Goal: Transaction & Acquisition: Purchase product/service

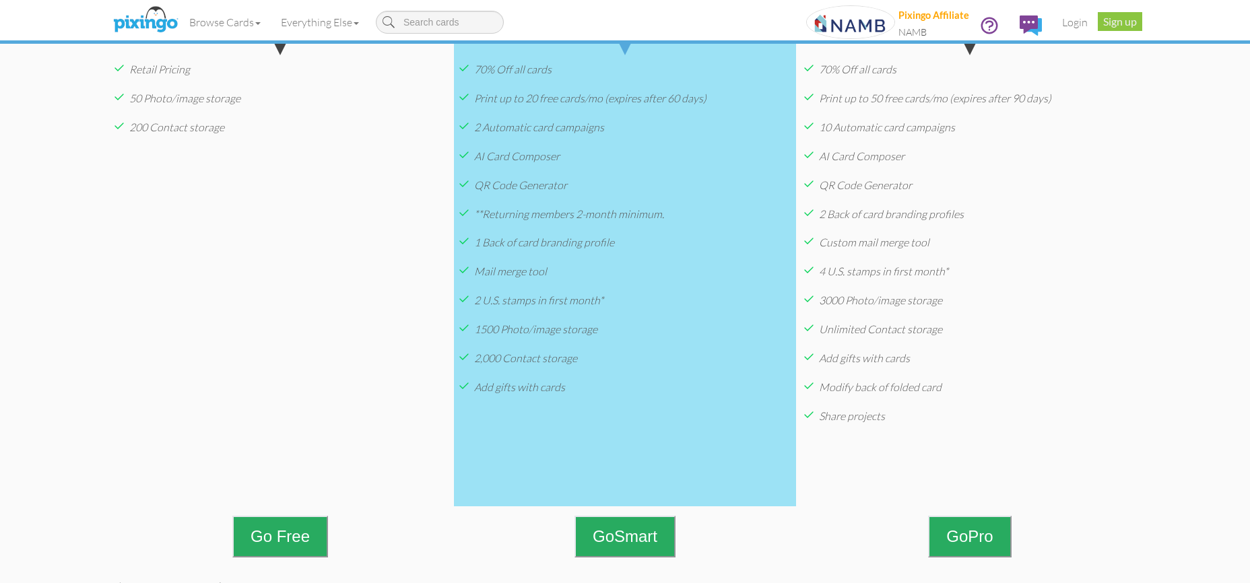
scroll to position [327, 0]
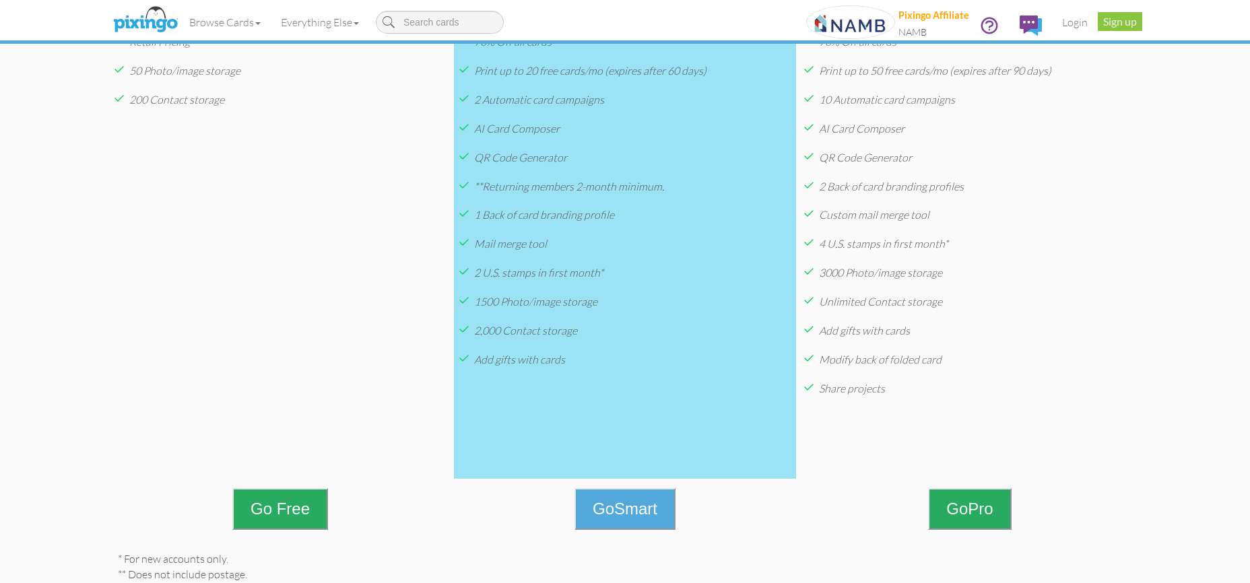
click at [602, 518] on span "Go" at bounding box center [604, 509] width 22 height 18
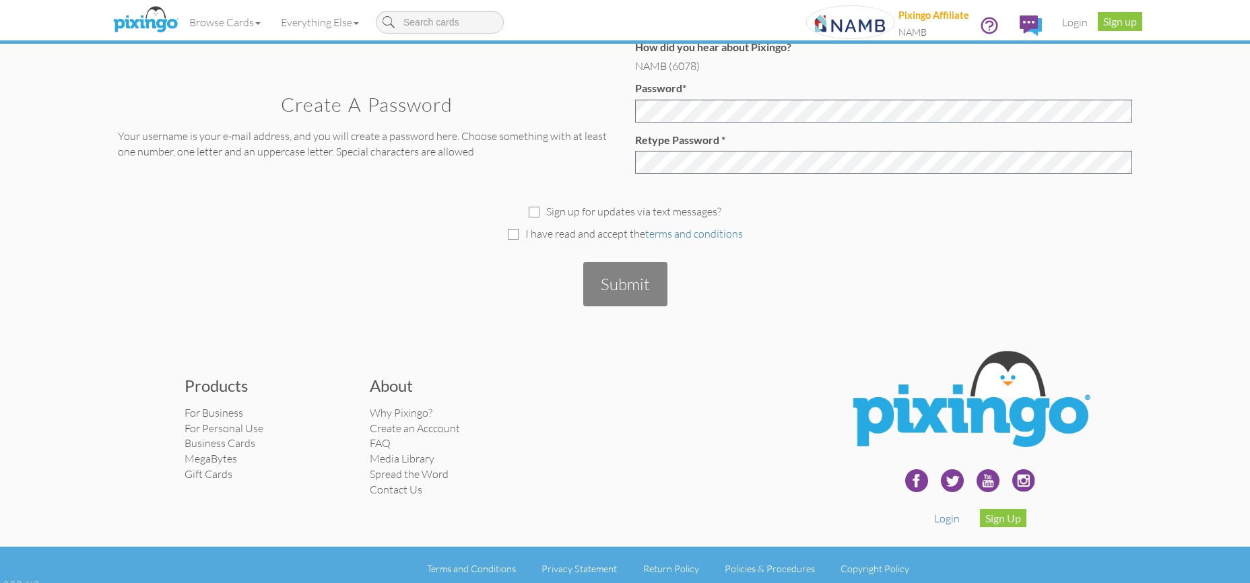
scroll to position [384, 0]
click at [230, 407] on link "For Business" at bounding box center [213, 413] width 59 height 13
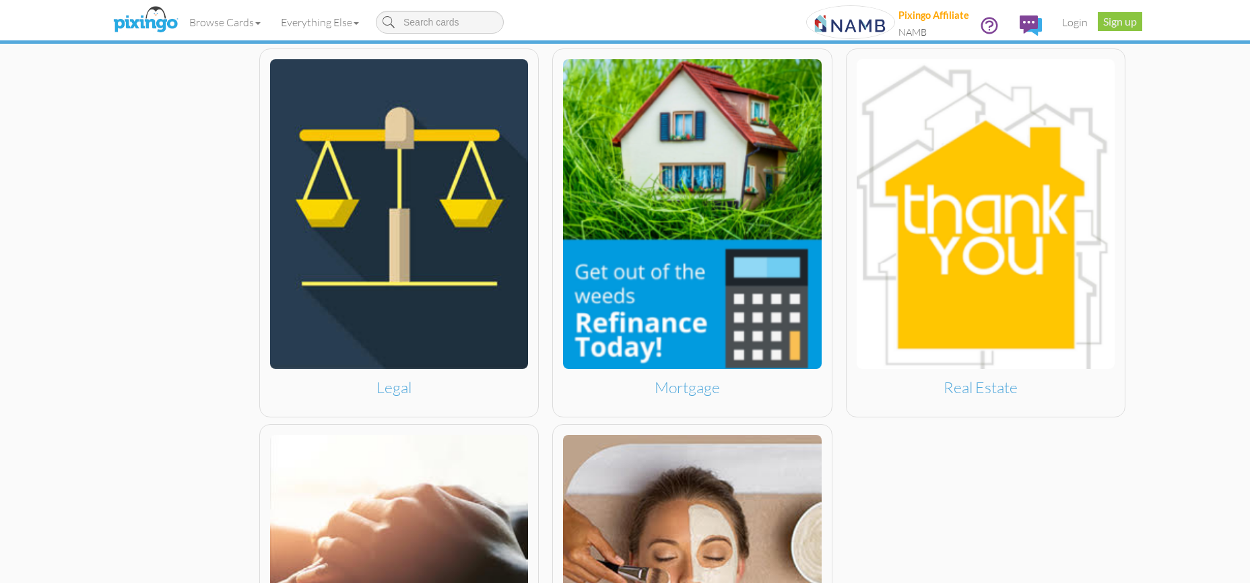
scroll to position [1400, 0]
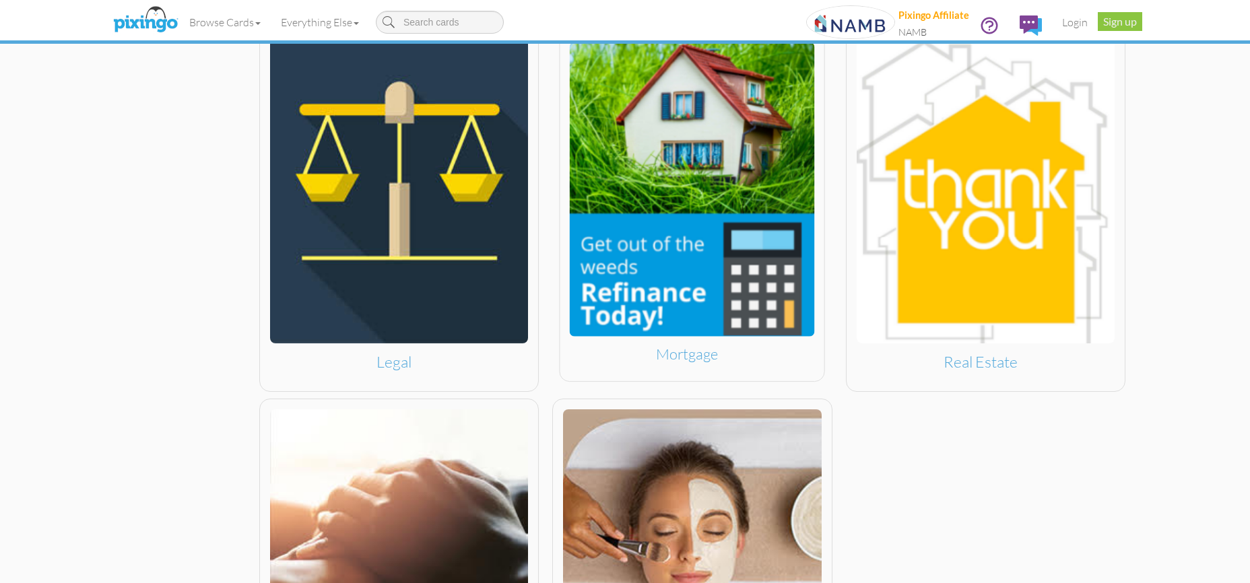
click at [659, 234] on img at bounding box center [692, 189] width 245 height 294
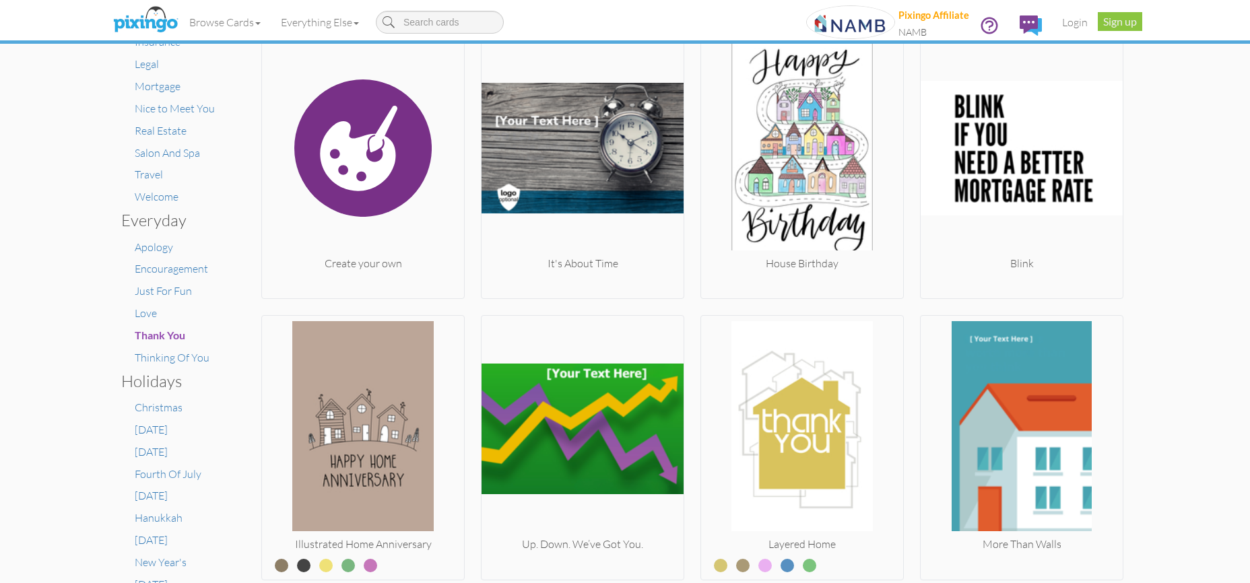
scroll to position [275, 0]
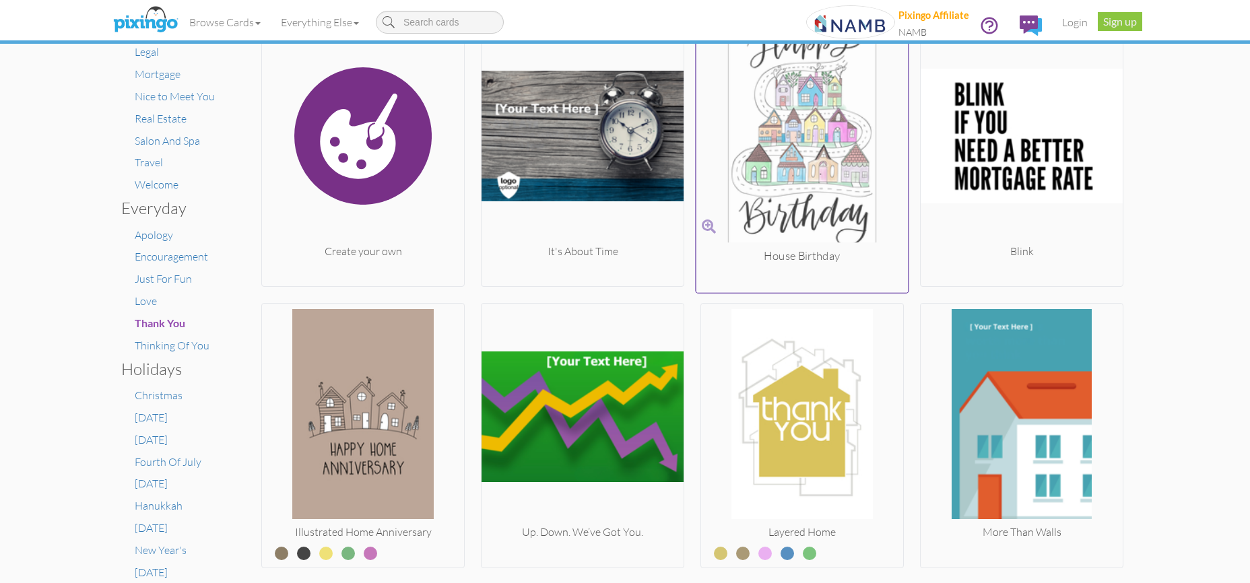
click at [770, 182] on img at bounding box center [802, 135] width 212 height 226
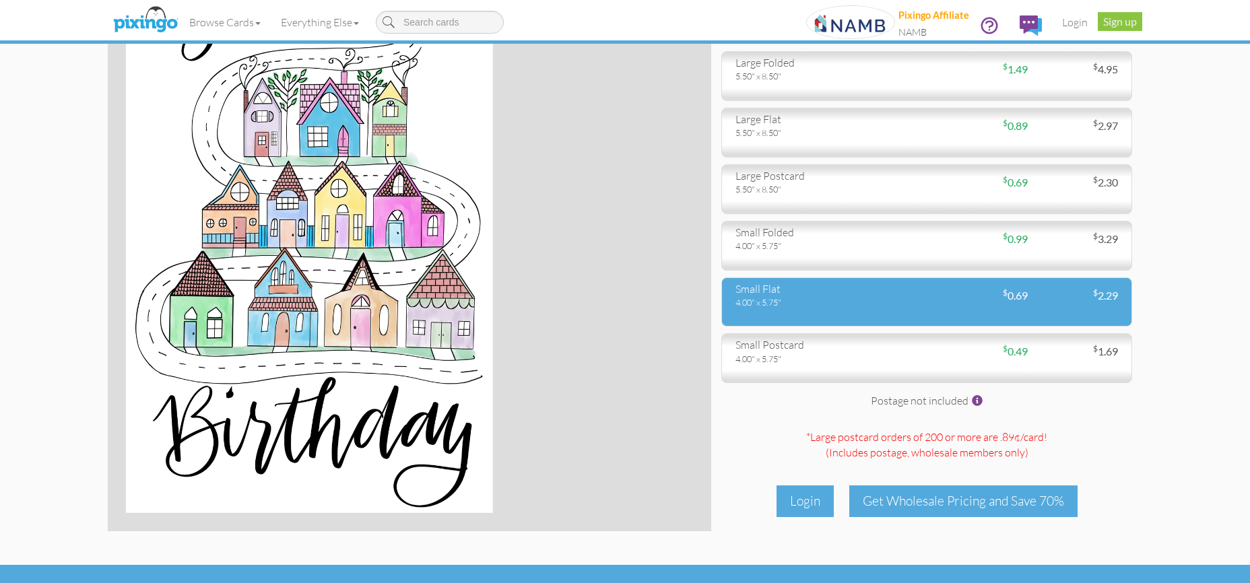
scroll to position [121, 0]
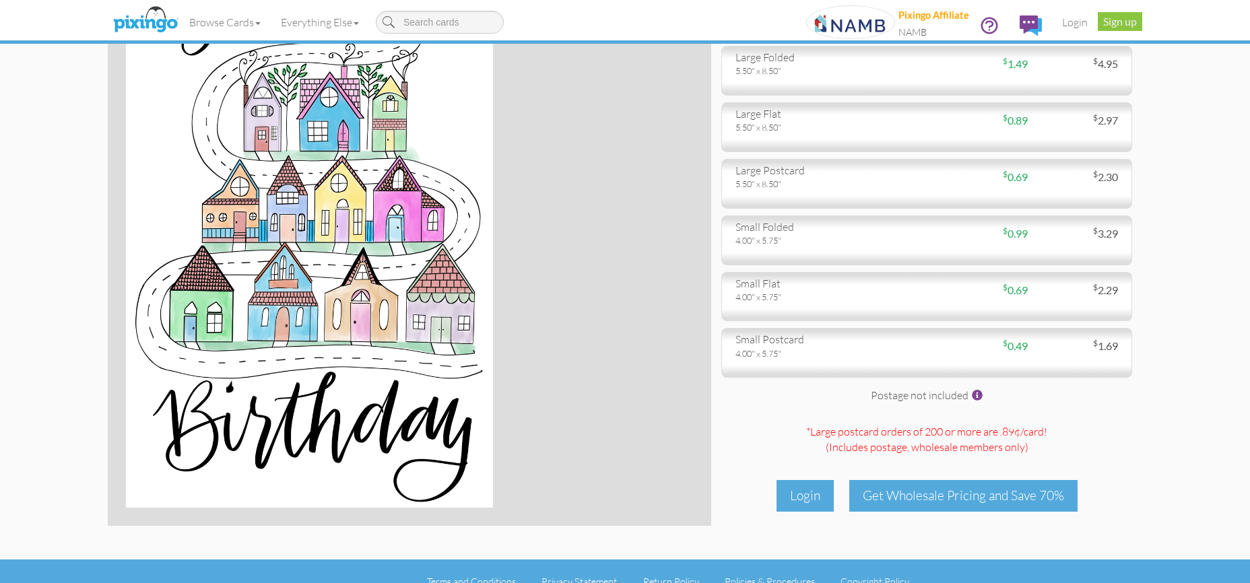
click at [369, 292] on img at bounding box center [309, 224] width 367 height 567
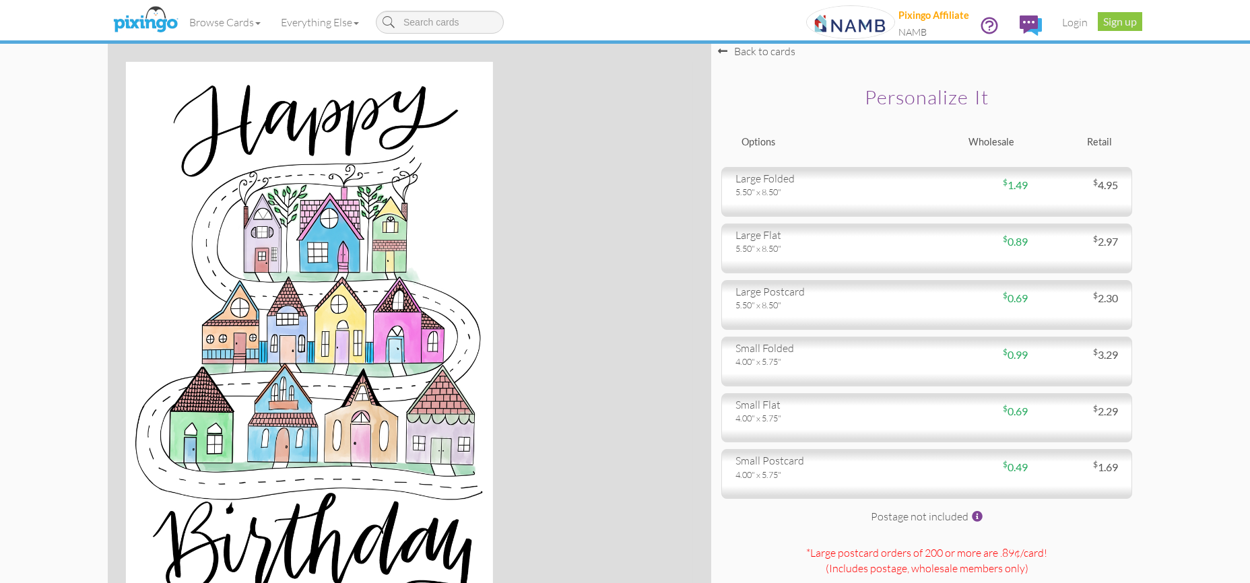
scroll to position [0, 0]
click at [154, 10] on img at bounding box center [145, 20] width 71 height 34
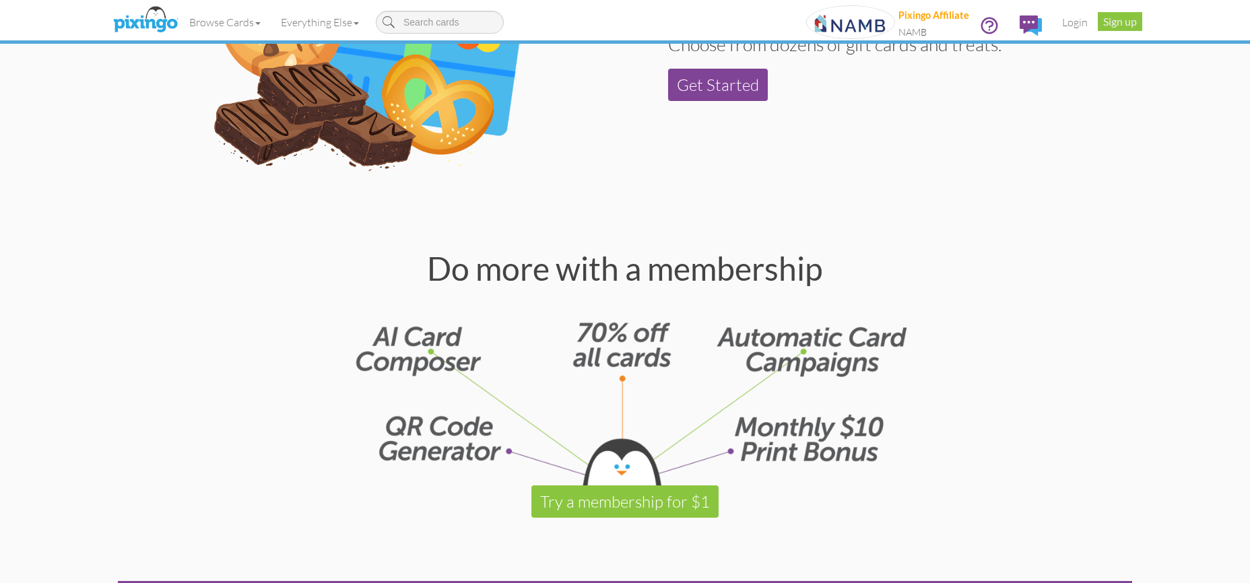
scroll to position [1576, 0]
click at [704, 91] on link "Get Started" at bounding box center [718, 84] width 100 height 32
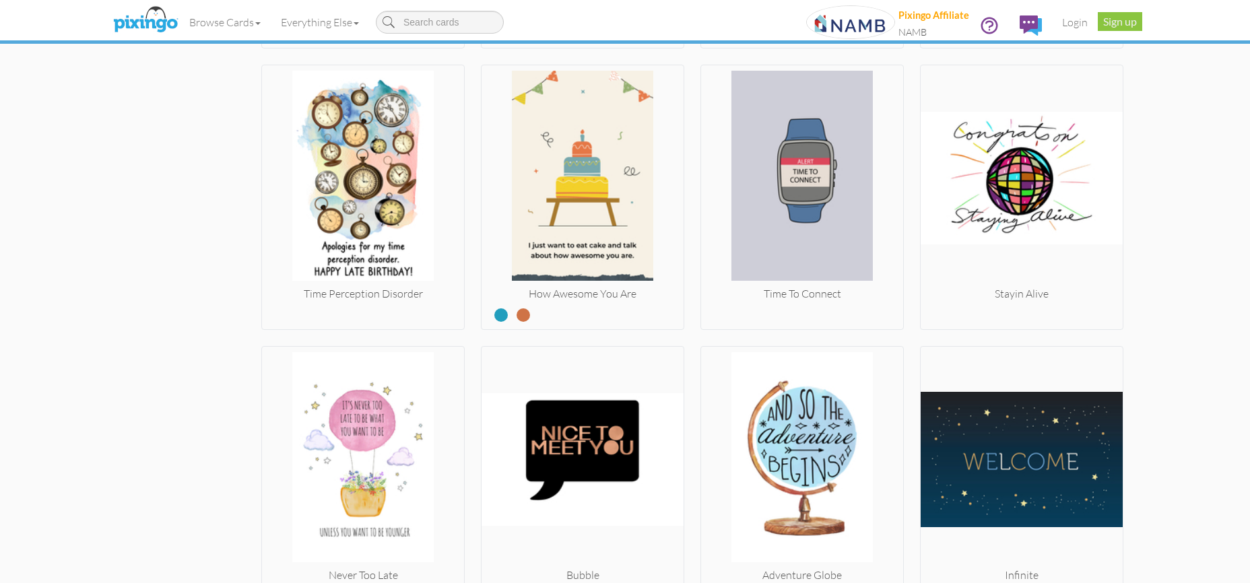
scroll to position [2531, 0]
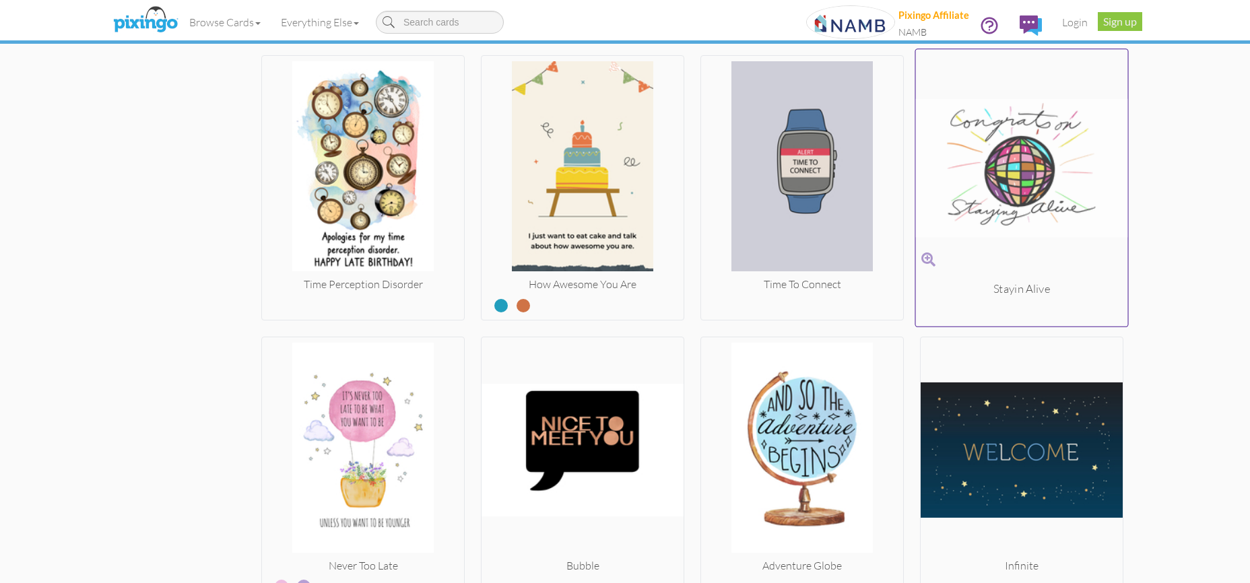
click at [986, 154] on img at bounding box center [1022, 168] width 212 height 226
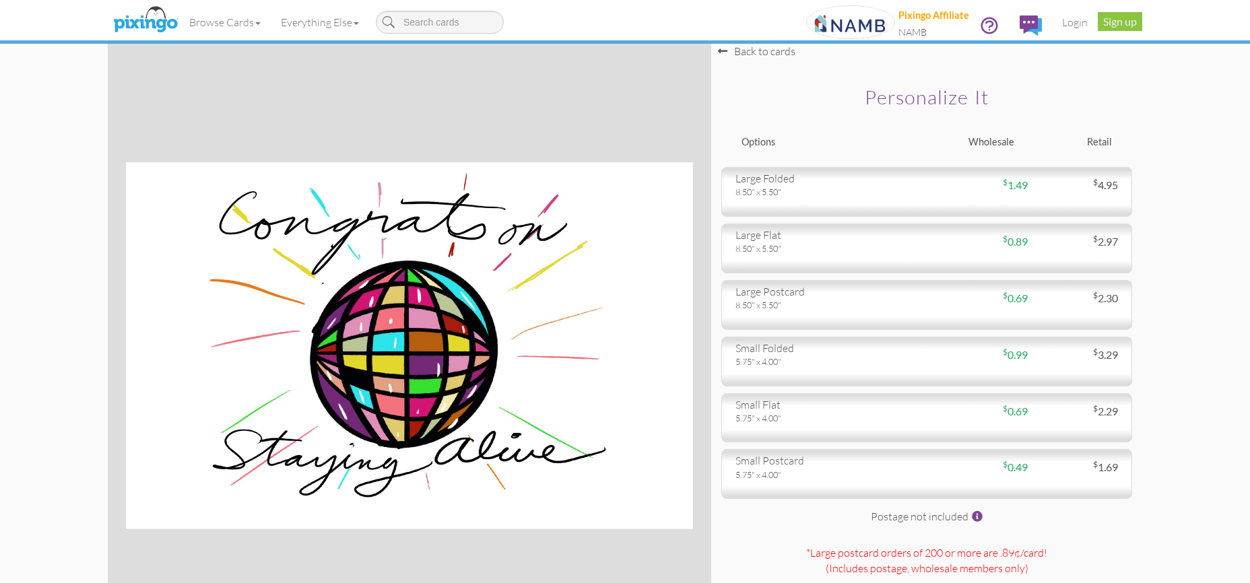
click at [487, 384] on img at bounding box center [409, 345] width 567 height 367
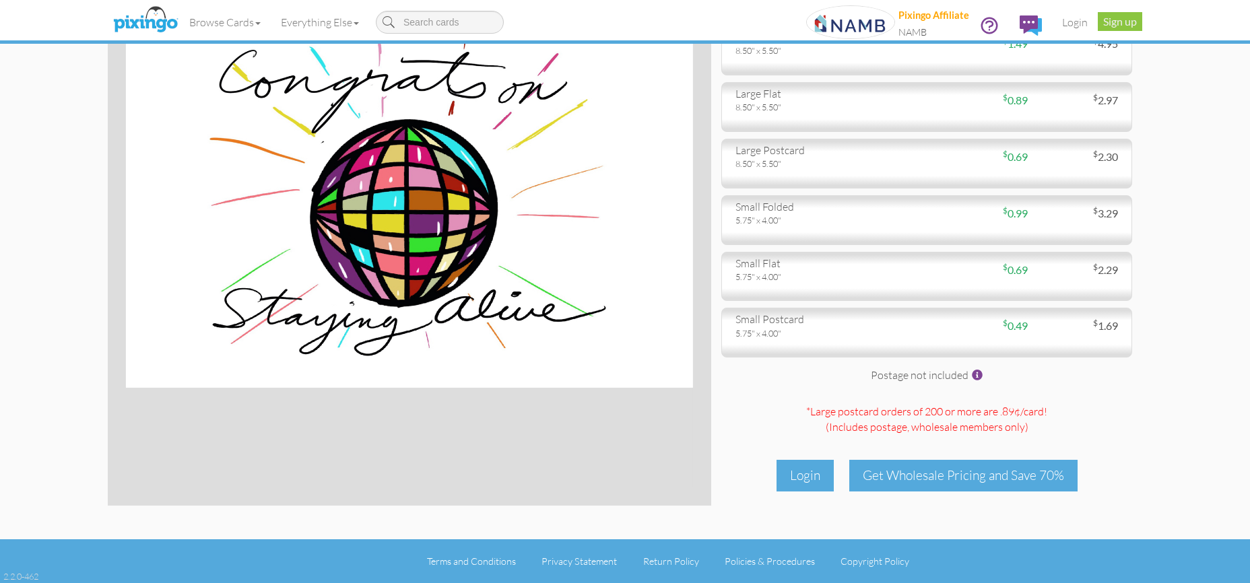
scroll to position [141, 0]
click at [328, 25] on link "Everything Else" at bounding box center [320, 22] width 98 height 34
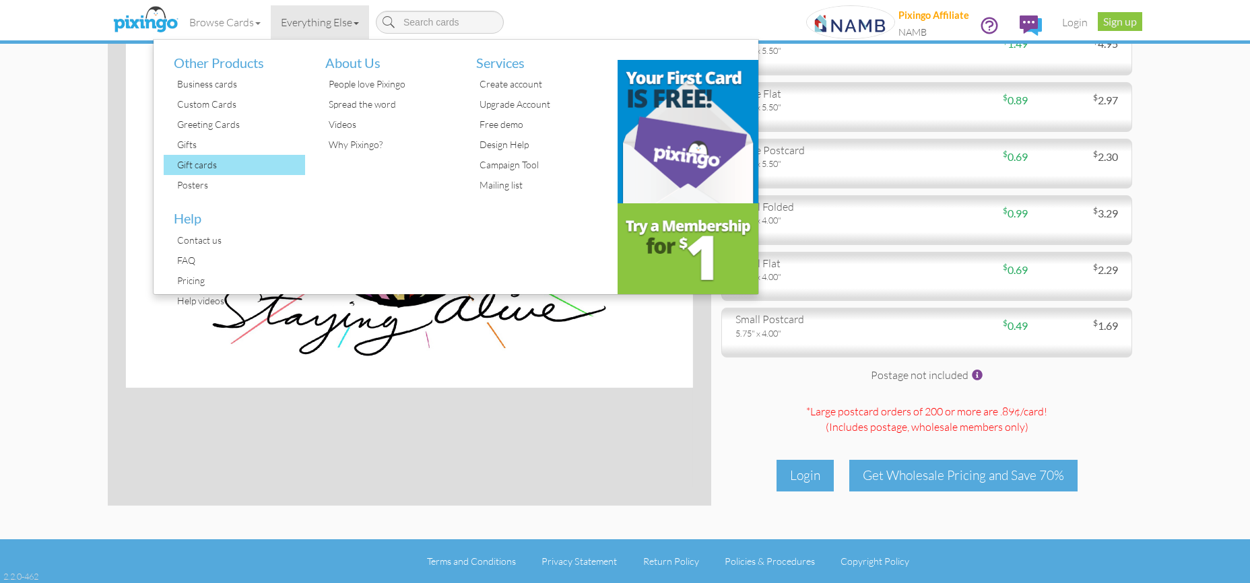
click at [218, 166] on div "Gift cards" at bounding box center [239, 165] width 131 height 20
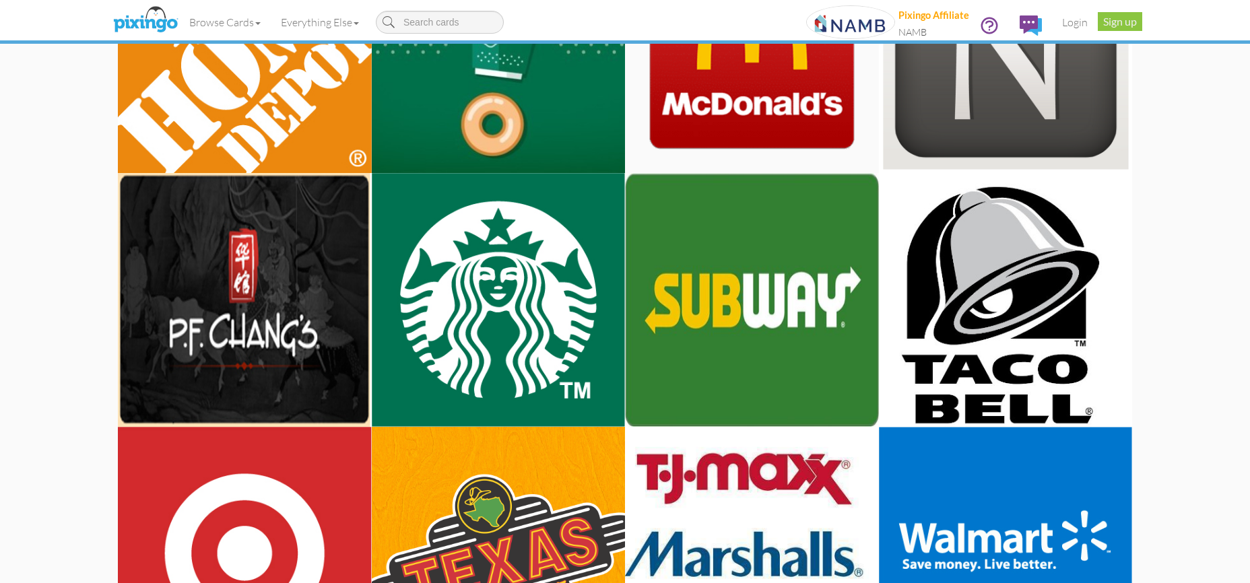
scroll to position [1780, 0]
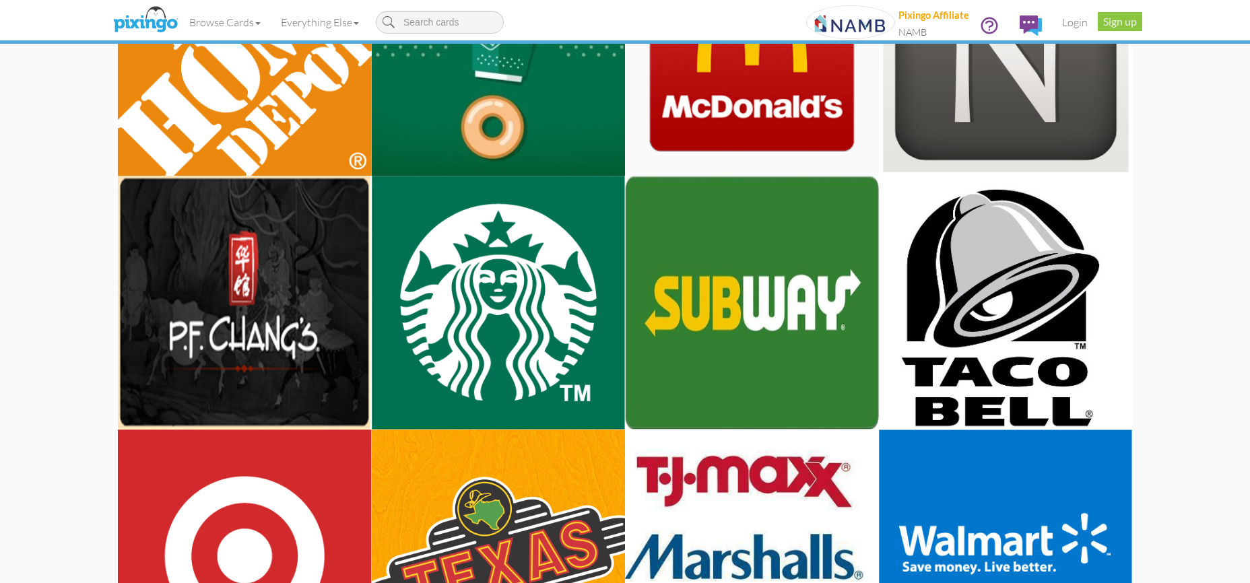
click at [475, 365] on img at bounding box center [499, 303] width 254 height 254
click at [475, 314] on img at bounding box center [499, 303] width 254 height 254
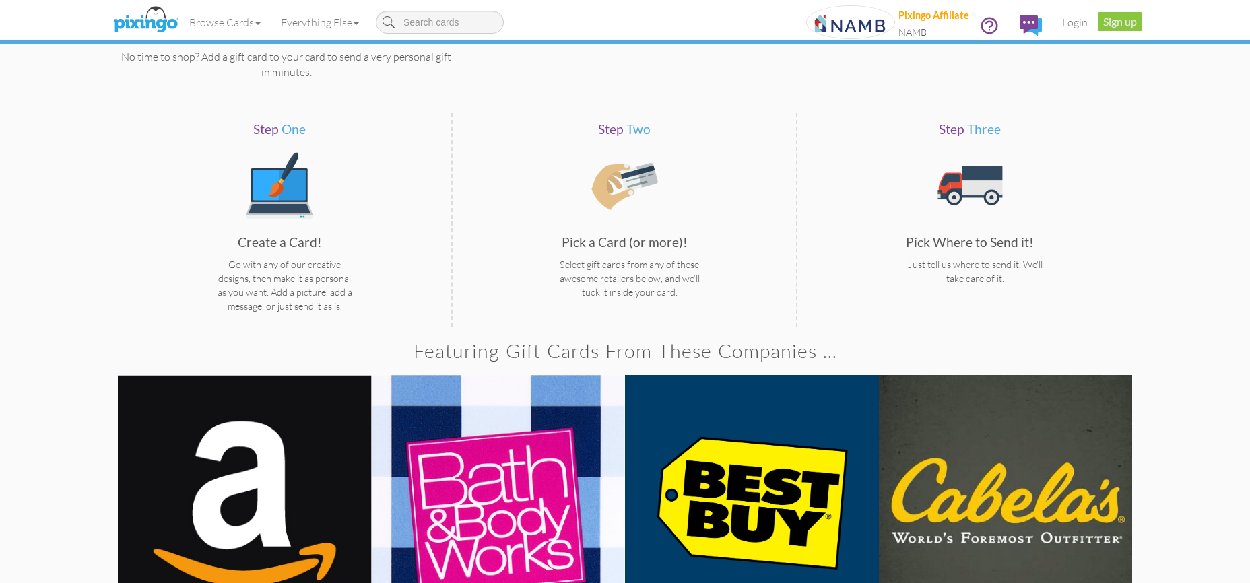
scroll to position [563, 0]
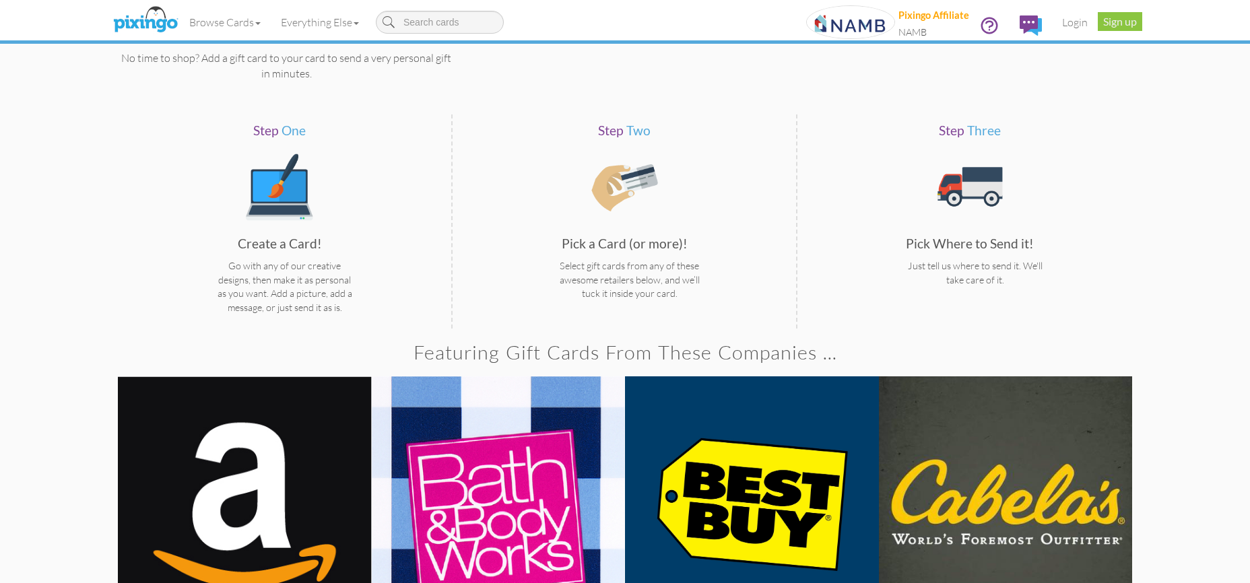
click at [292, 285] on div "Go with any of our creative designs, then make it as personal as you want. Add …" at bounding box center [284, 286] width 155 height 69
click at [1025, 182] on div "Step Three Pick Where to Send it! Just tell us where to send it. We'll take car…" at bounding box center [969, 221] width 165 height 200
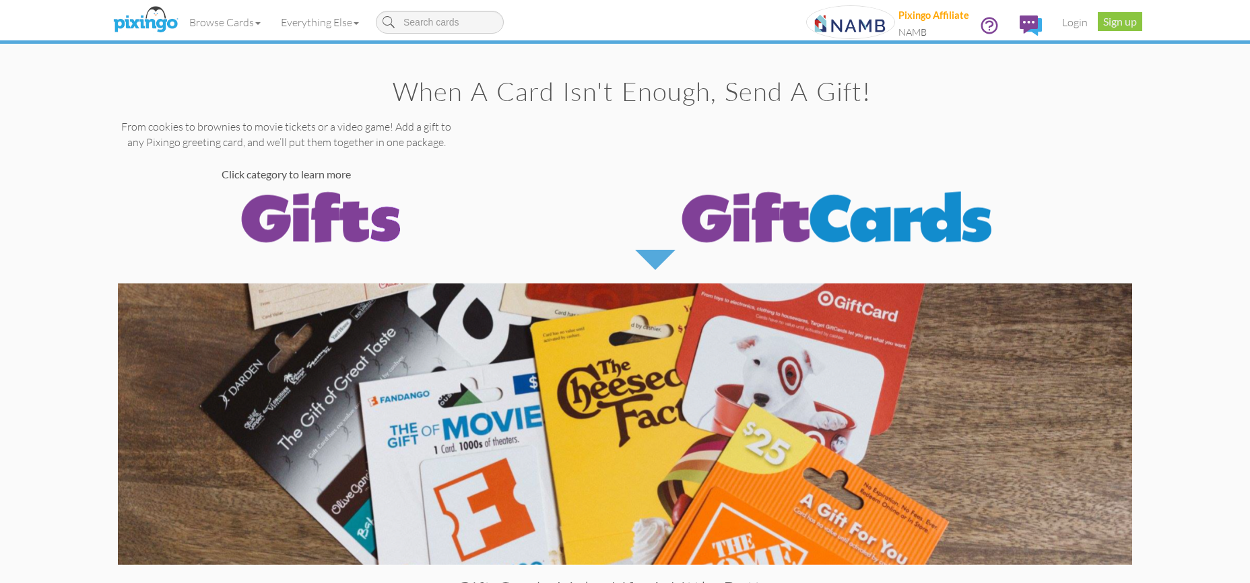
scroll to position [0, 0]
